Goal: Communication & Community: Ask a question

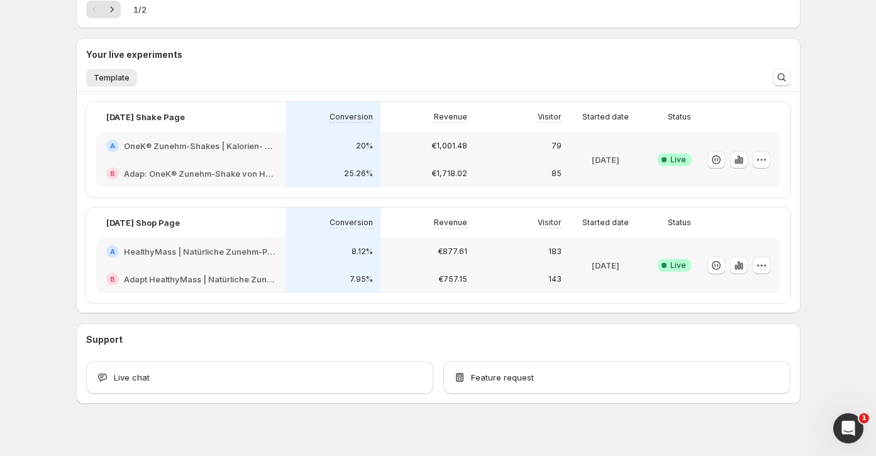
scroll to position [284, 0]
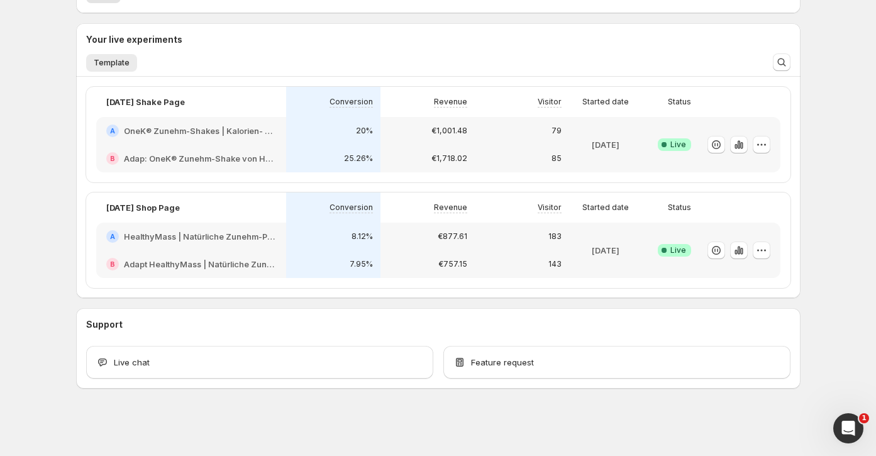
click at [496, 135] on div "79" at bounding box center [521, 131] width 79 height 13
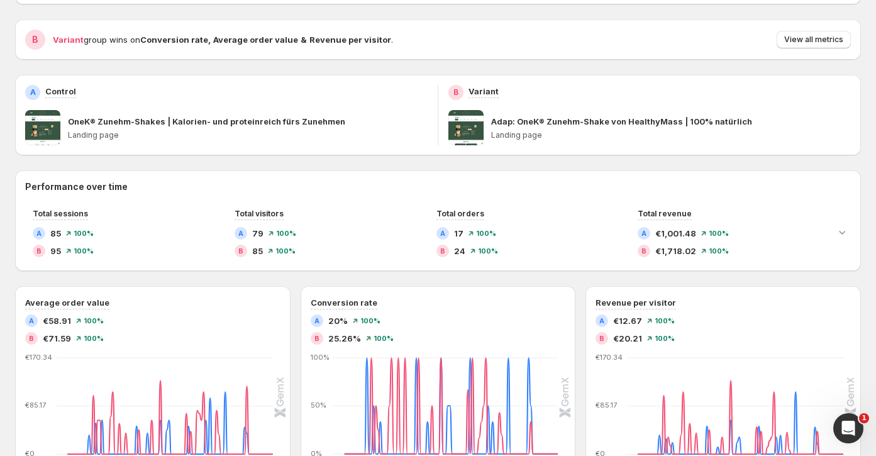
scroll to position [118, 0]
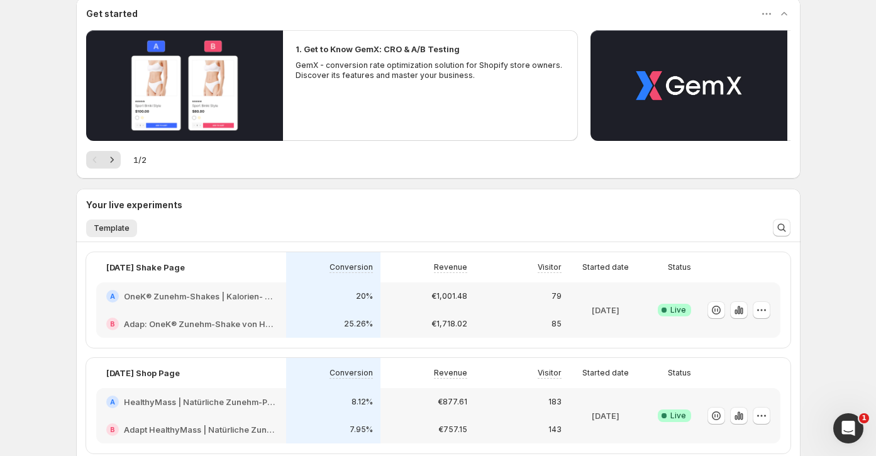
scroll to position [284, 0]
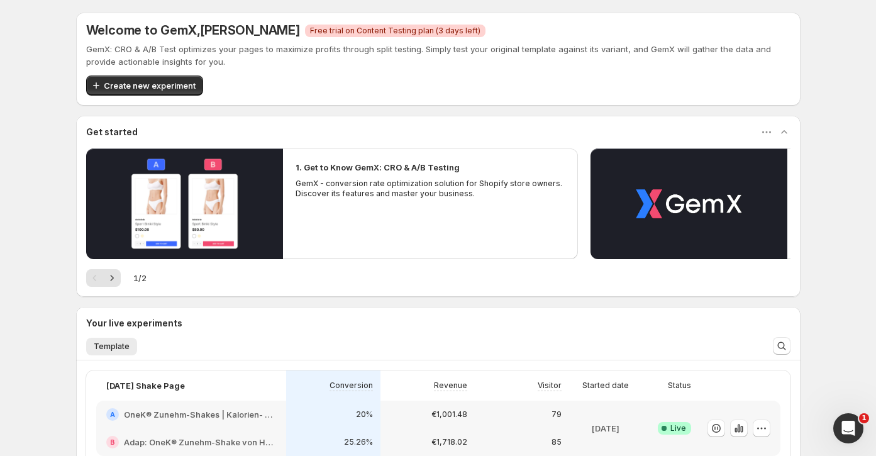
click at [348, 30] on span "Free trial on Content Testing plan (3 days left)" at bounding box center [395, 31] width 170 height 10
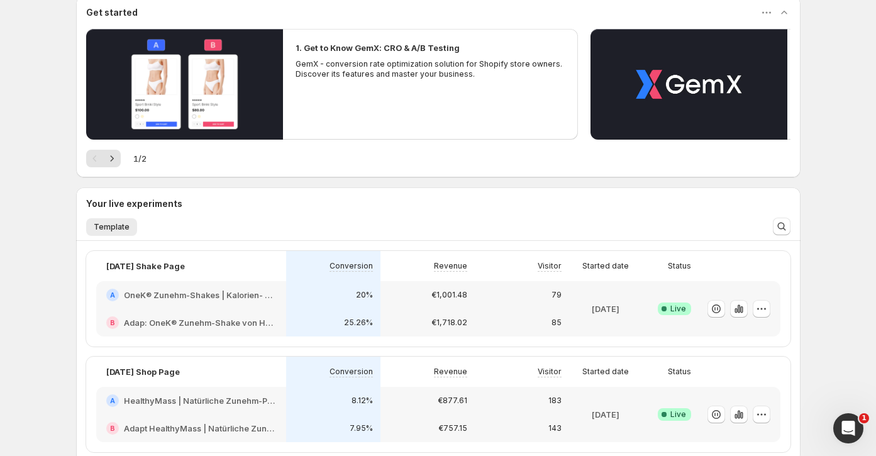
scroll to position [177, 0]
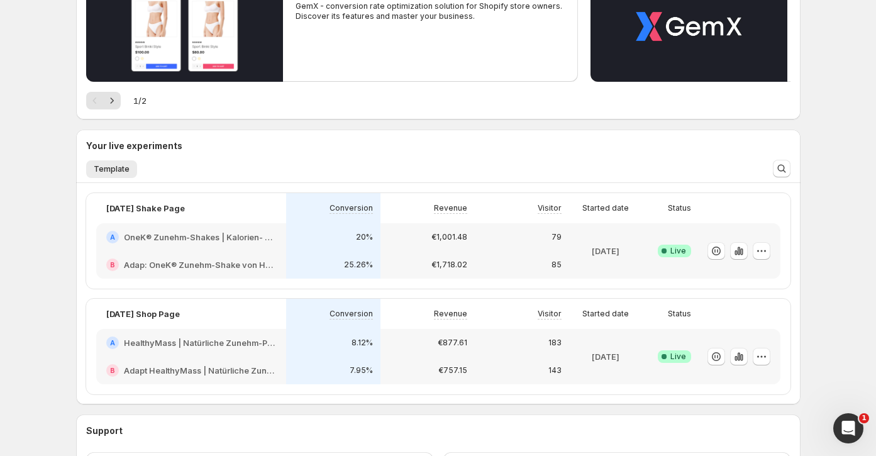
click at [434, 112] on div "1. Get to Know GemX: CRO & A/B Testing GemX - conversion rate optimization solu…" at bounding box center [438, 45] width 725 height 148
click at [284, 236] on div "A OneK® Zunehm-Shakes | Kalorien- und proteinreich fürs Zunehmen" at bounding box center [191, 237] width 190 height 28
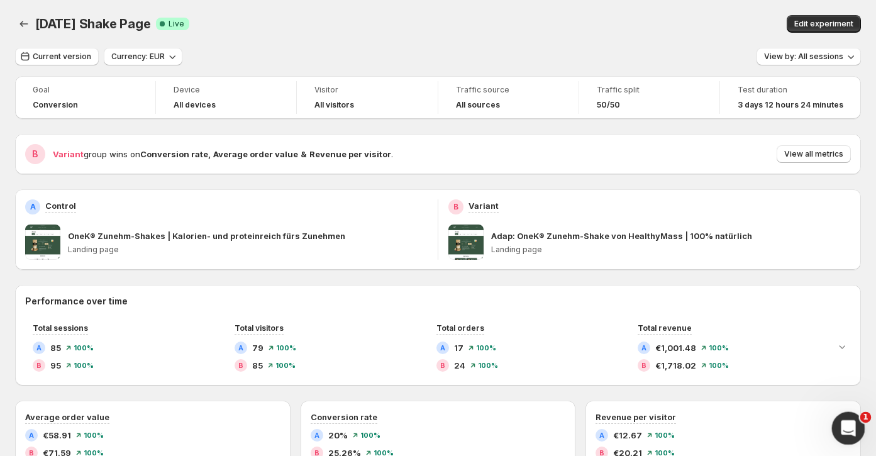
click at [847, 411] on html at bounding box center [846, 426] width 30 height 30
click at [847, 423] on icon "Open Intercom Messenger" at bounding box center [846, 426] width 21 height 21
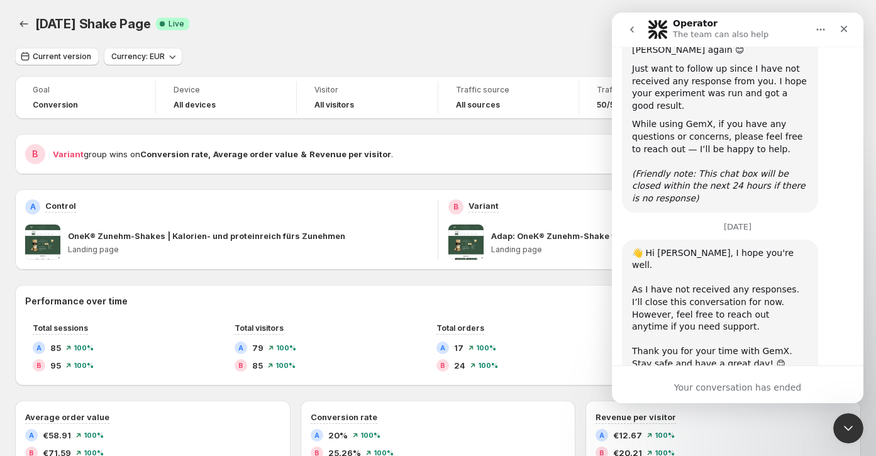
scroll to position [504, 0]
click at [633, 30] on icon "go back" at bounding box center [632, 30] width 10 height 10
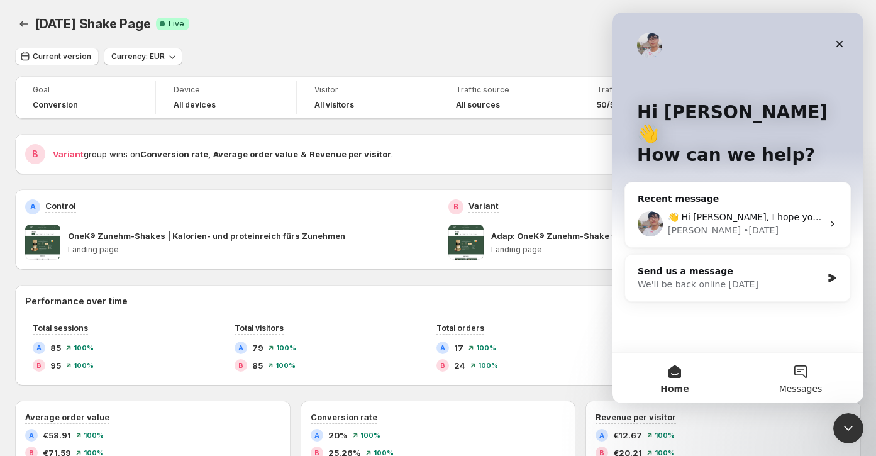
click at [797, 383] on button "Messages" at bounding box center [801, 378] width 126 height 50
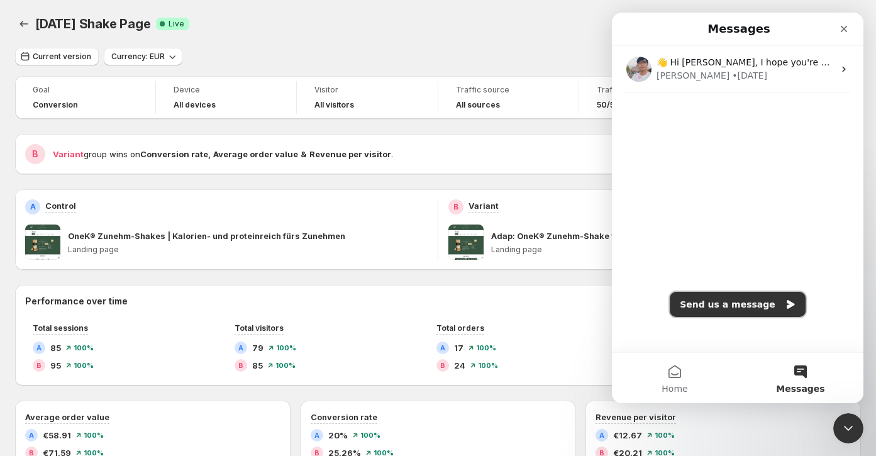
click at [726, 303] on button "Send us a message" at bounding box center [738, 304] width 136 height 25
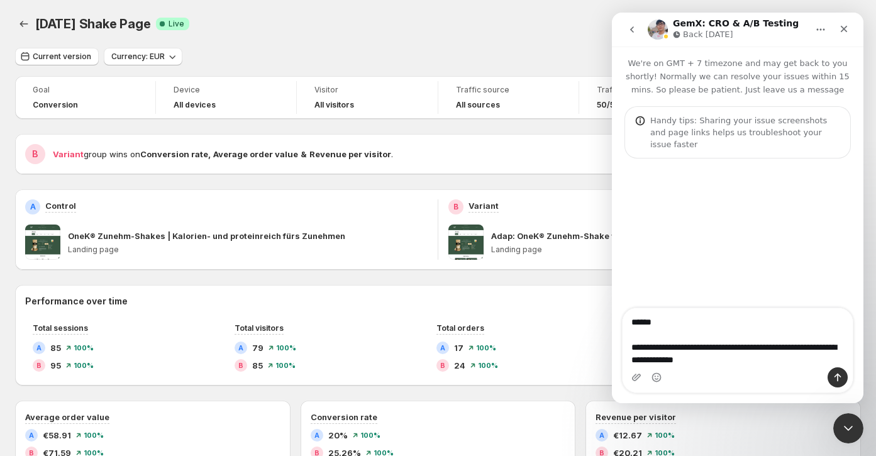
type textarea "**********"
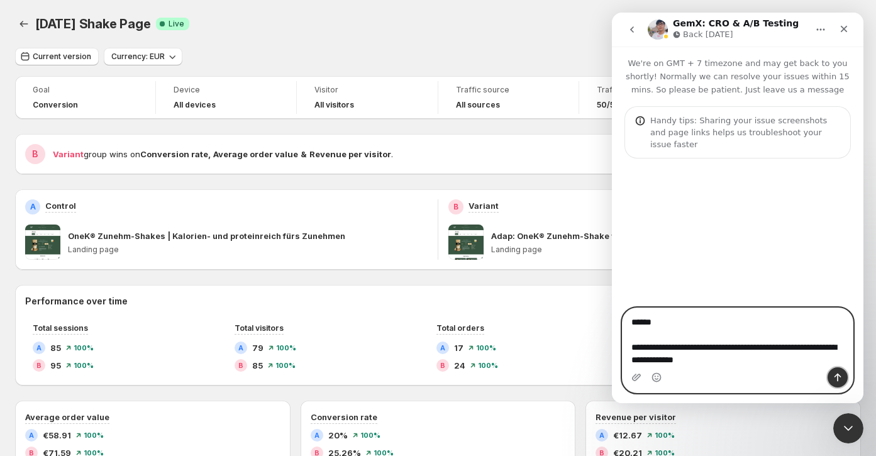
click at [838, 377] on icon "Send a message…" at bounding box center [838, 378] width 7 height 8
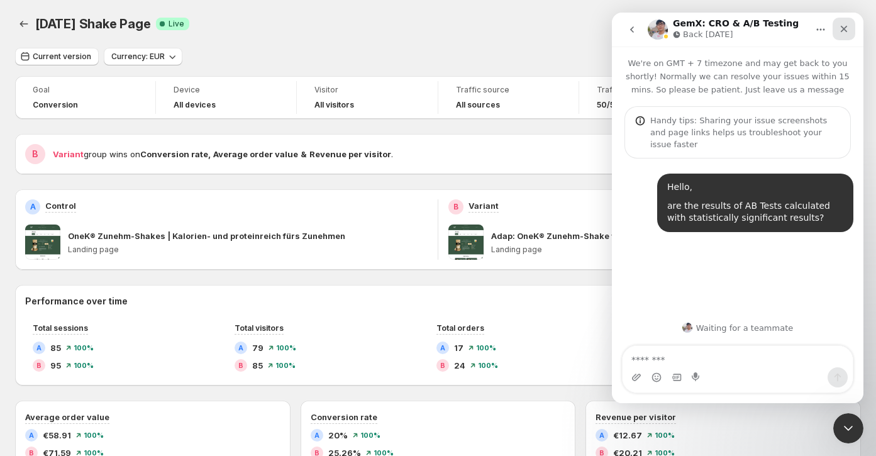
click at [845, 25] on icon "Close" at bounding box center [844, 29] width 10 height 10
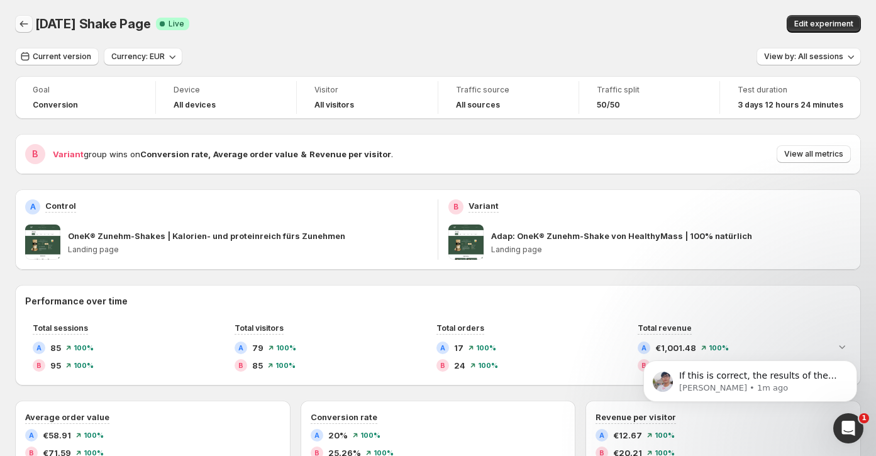
click at [21, 18] on button "Back" at bounding box center [24, 24] width 18 height 18
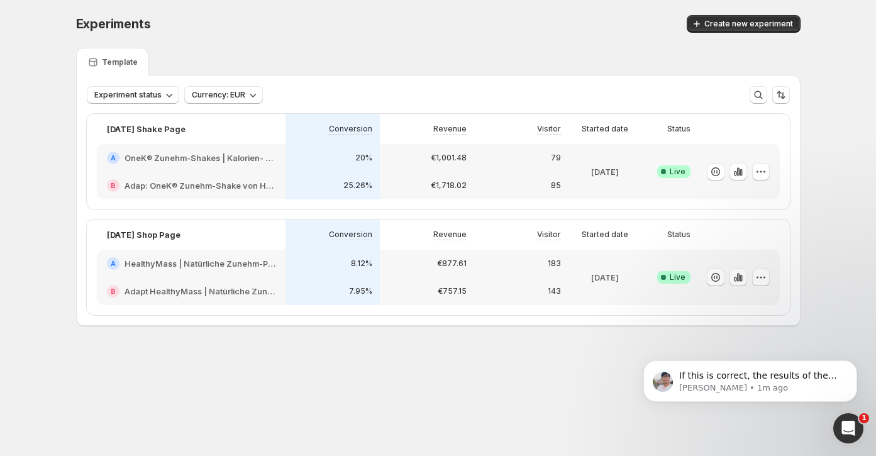
click at [264, 272] on div "A HealthyMass | Natürliche Zunehm-Produkte: Shakes, [PERSON_NAME] & mehr" at bounding box center [191, 264] width 189 height 28
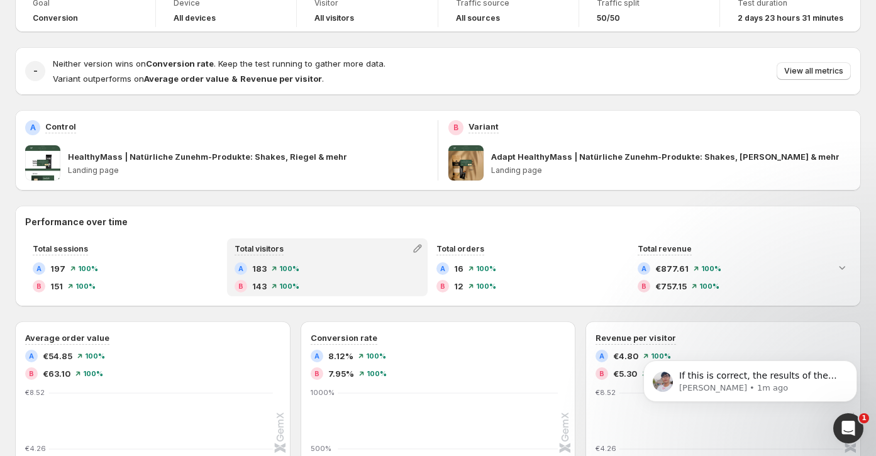
scroll to position [89, 0]
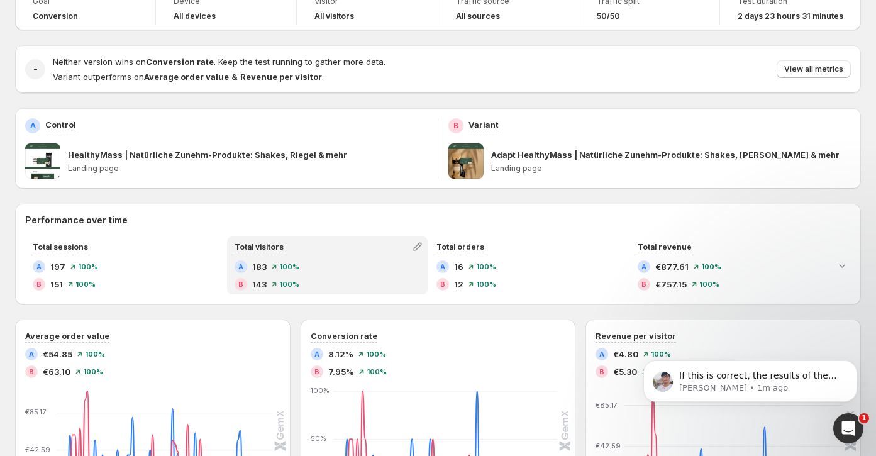
click at [350, 278] on div "B 143 100%" at bounding box center [328, 284] width 186 height 13
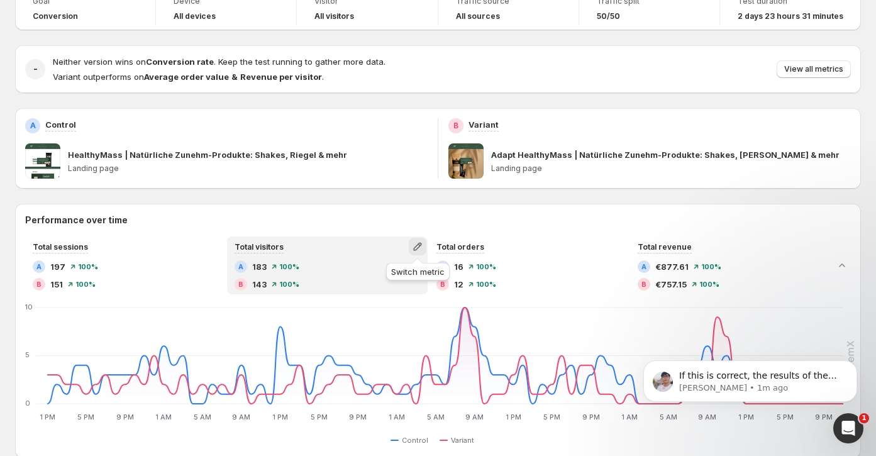
click at [416, 249] on icon "button" at bounding box center [417, 246] width 13 height 13
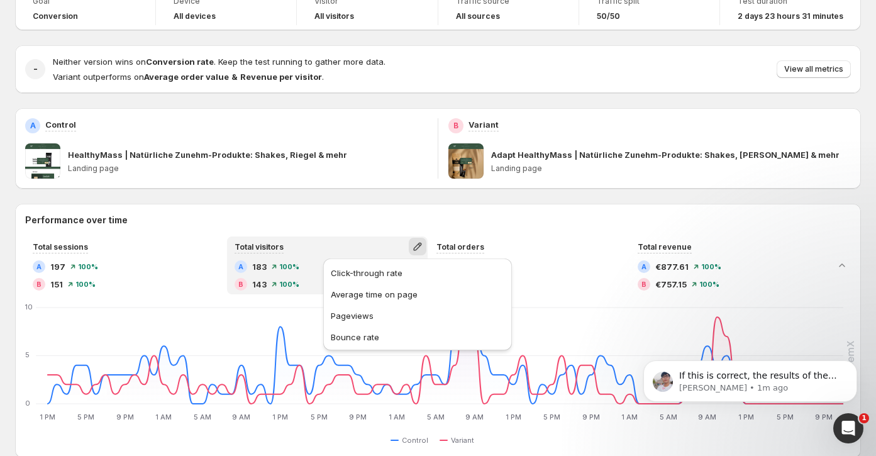
click at [477, 216] on h2 "Performance over time" at bounding box center [438, 220] width 826 height 13
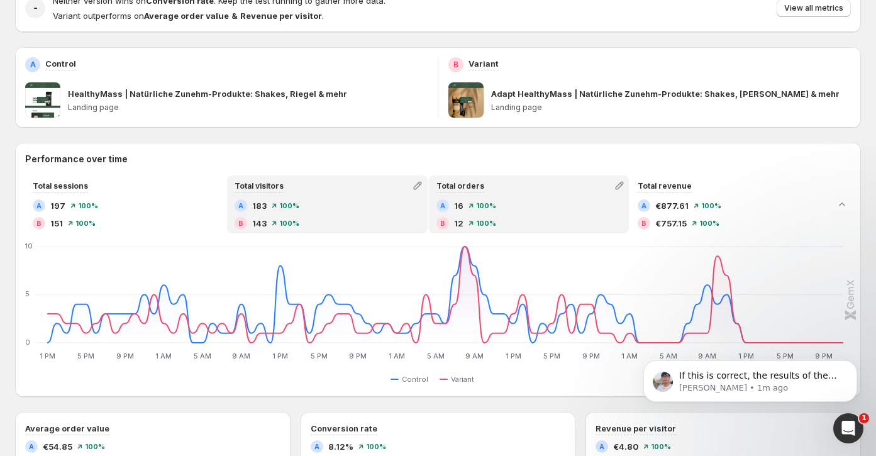
scroll to position [149, 0]
